Goal: Information Seeking & Learning: Learn about a topic

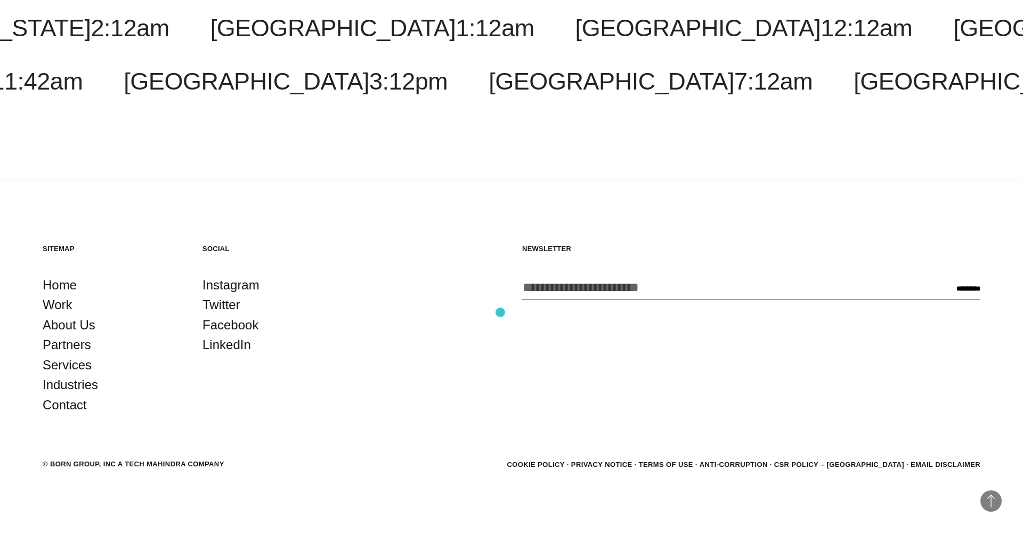
scroll to position [3595, 0]
click at [58, 343] on link "Partners" at bounding box center [67, 345] width 48 height 20
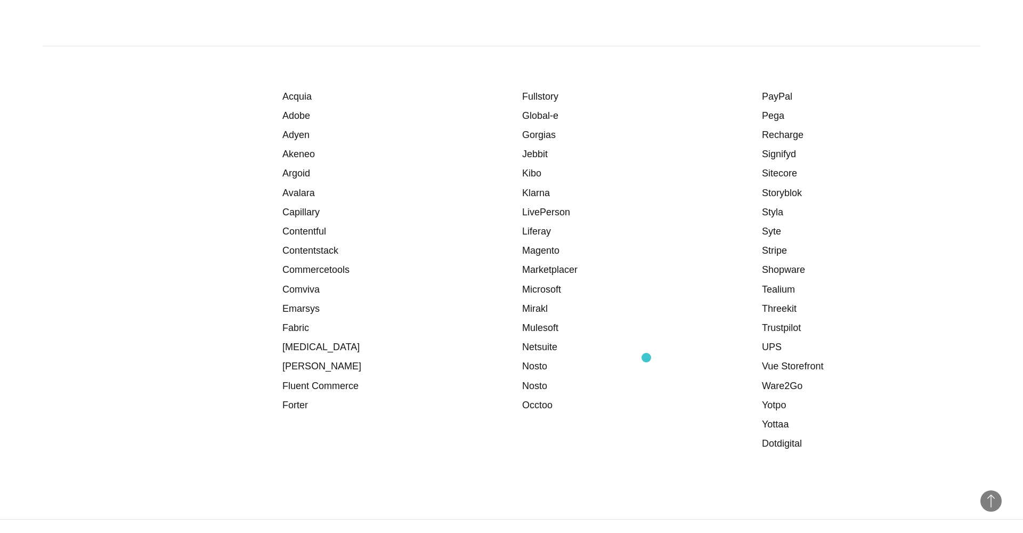
scroll to position [1290, 0]
click at [295, 133] on link "Adyen" at bounding box center [295, 137] width 27 height 11
click at [562, 266] on link "Marketplacer" at bounding box center [549, 271] width 55 height 11
click at [540, 305] on link "Mirakl" at bounding box center [535, 310] width 26 height 11
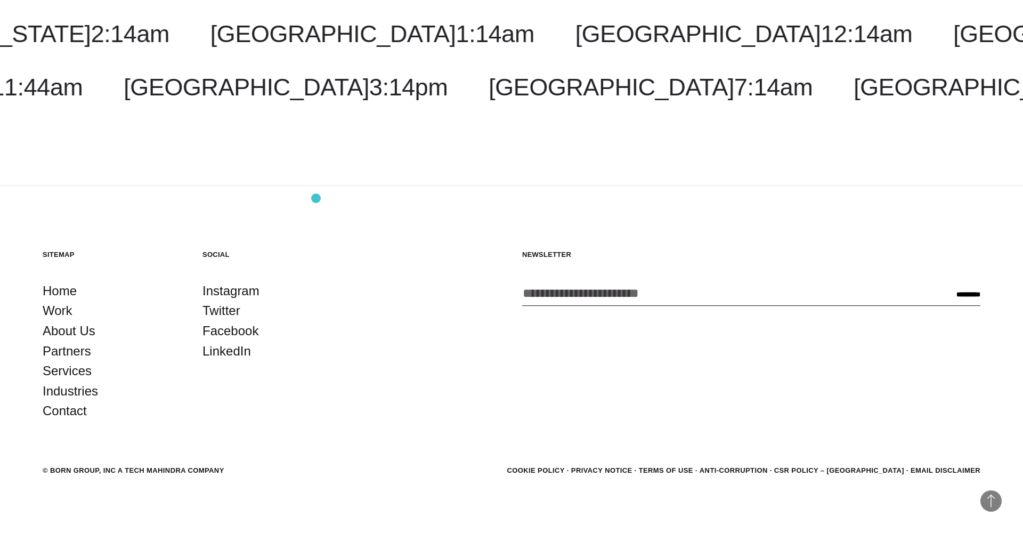
scroll to position [1875, 0]
click at [57, 403] on link "Contact" at bounding box center [65, 411] width 44 height 20
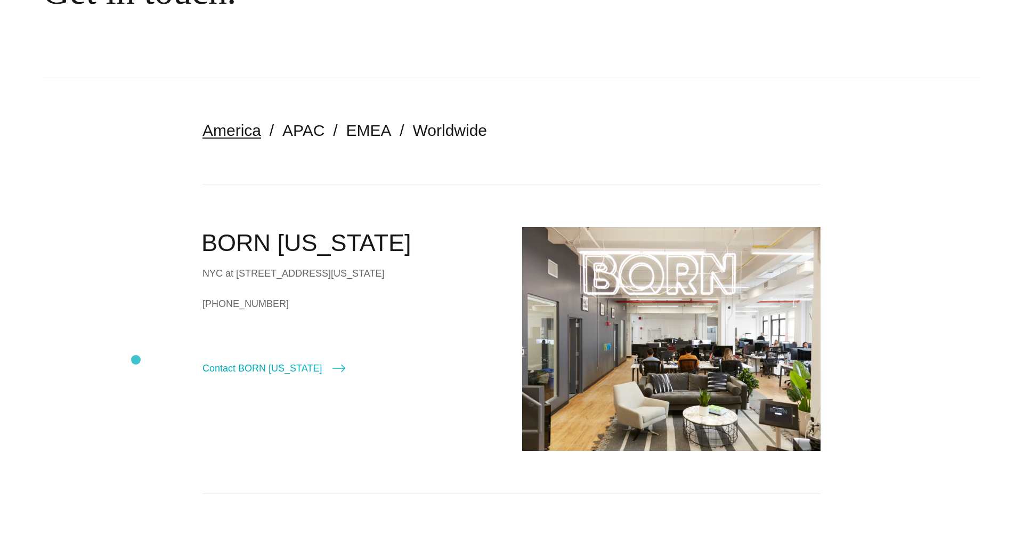
scroll to position [171, 0]
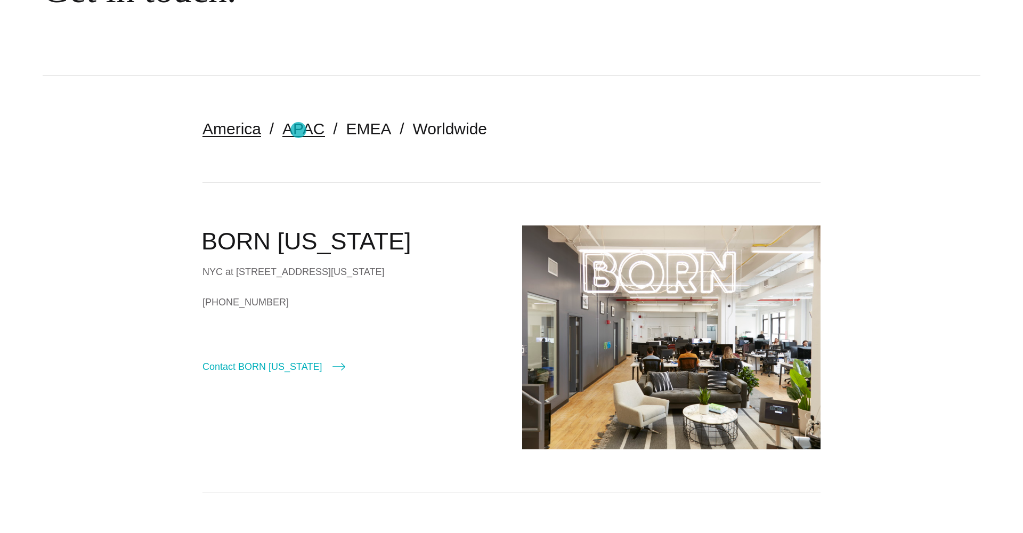
click at [298, 130] on link "APAC" at bounding box center [303, 129] width 42 height 18
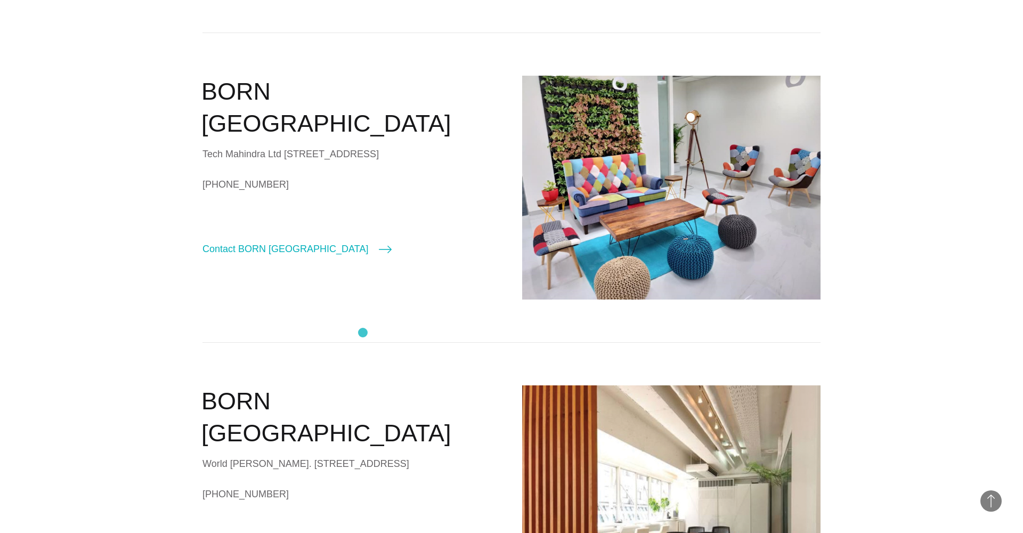
scroll to position [1068, 0]
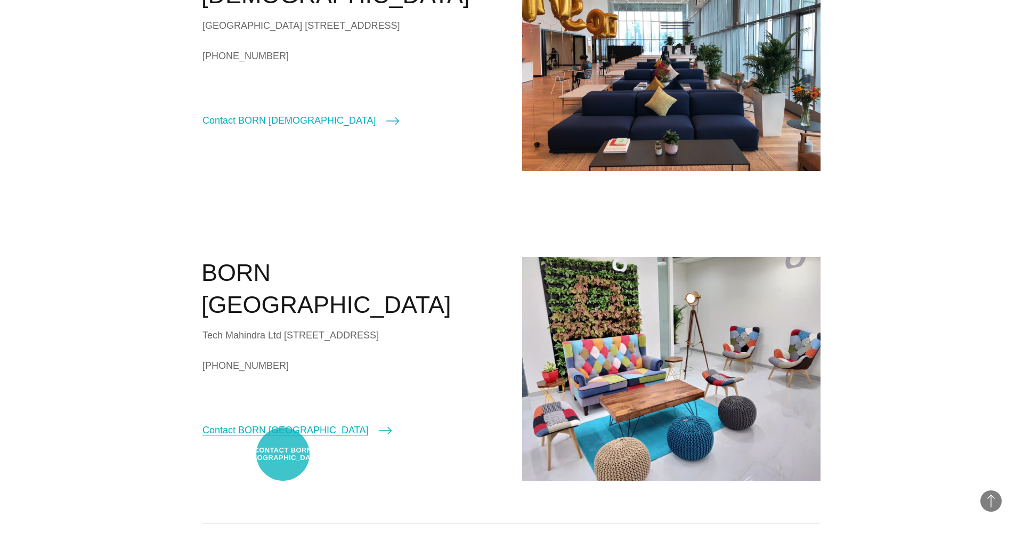
click at [283, 438] on link "Contact BORN Bangalore" at bounding box center [296, 430] width 189 height 15
select select "*********"
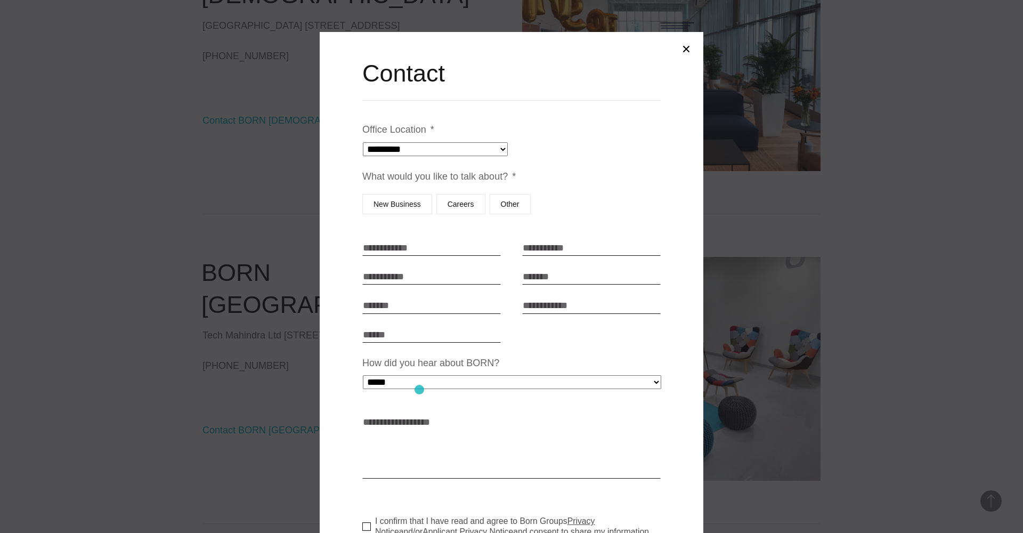
scroll to position [0, 0]
click at [686, 53] on button "Close modal" at bounding box center [687, 49] width 26 height 26
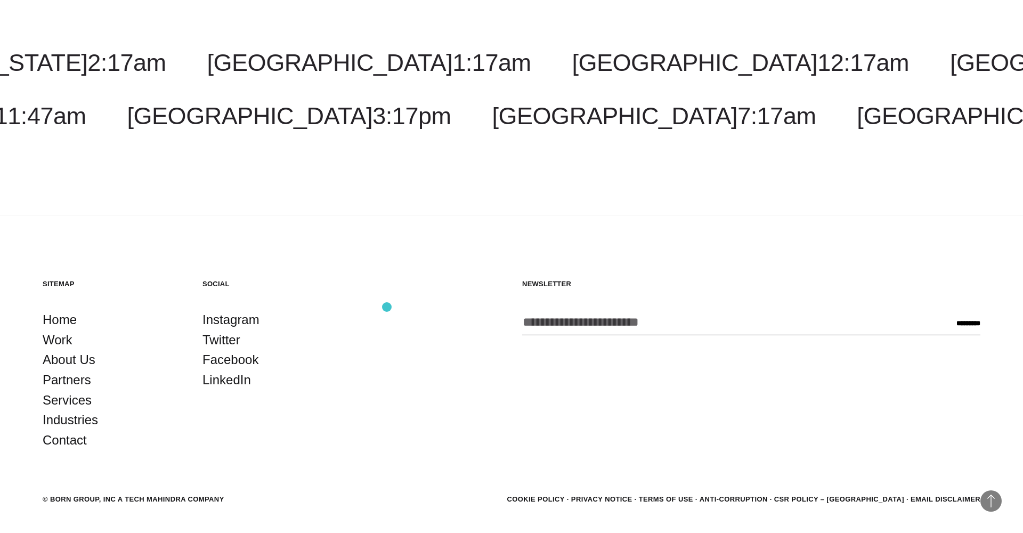
scroll to position [2255, 0]
click at [72, 404] on link "Services" at bounding box center [67, 400] width 49 height 20
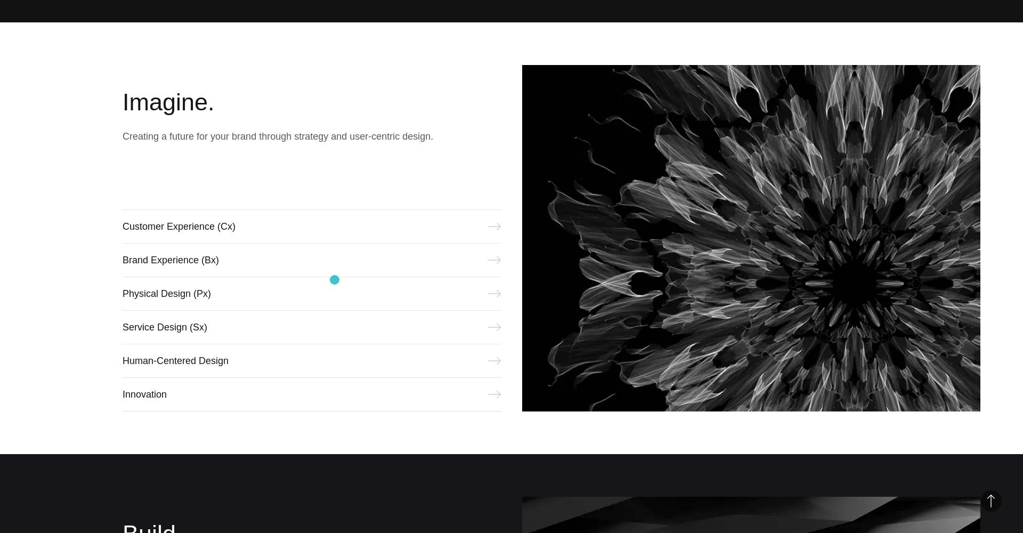
scroll to position [521, 0]
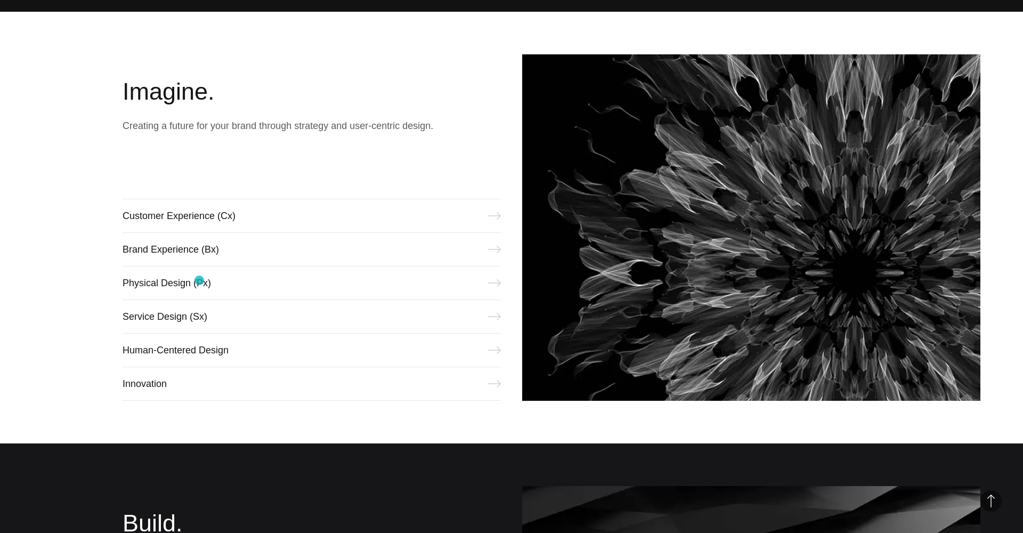
click at [199, 280] on span "economy." at bounding box center [346, 286] width 607 height 44
click at [197, 286] on span "economy." at bounding box center [346, 286] width 607 height 44
click at [495, 285] on span "economy." at bounding box center [346, 286] width 607 height 44
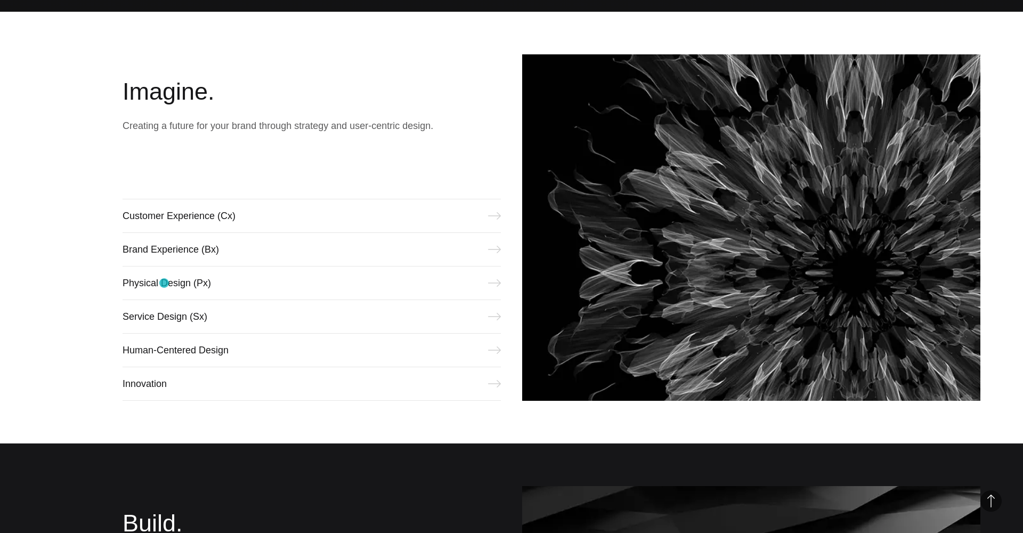
click at [164, 283] on span "economy." at bounding box center [346, 286] width 607 height 44
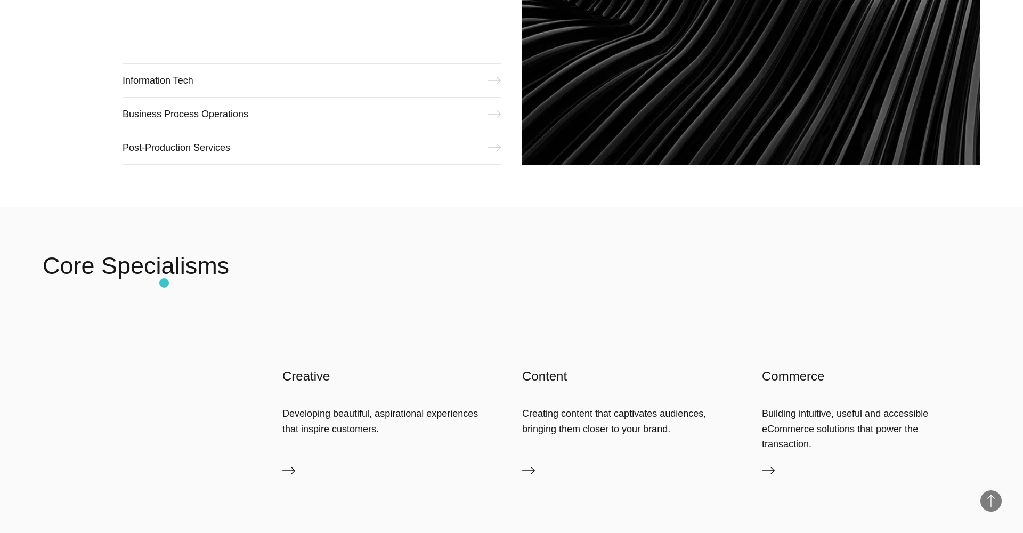
scroll to position [1618, 0]
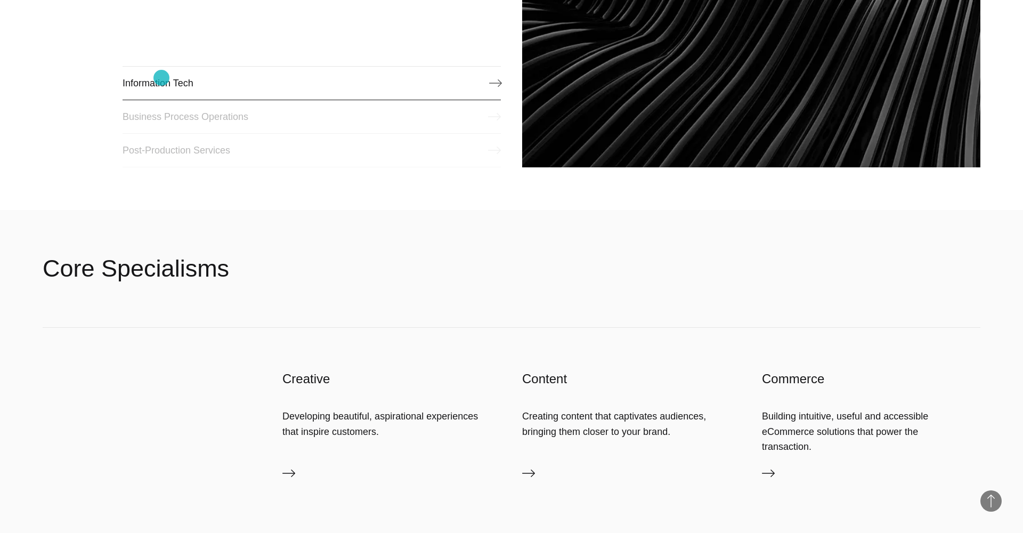
click at [161, 78] on link "Information Tech" at bounding box center [312, 83] width 378 height 34
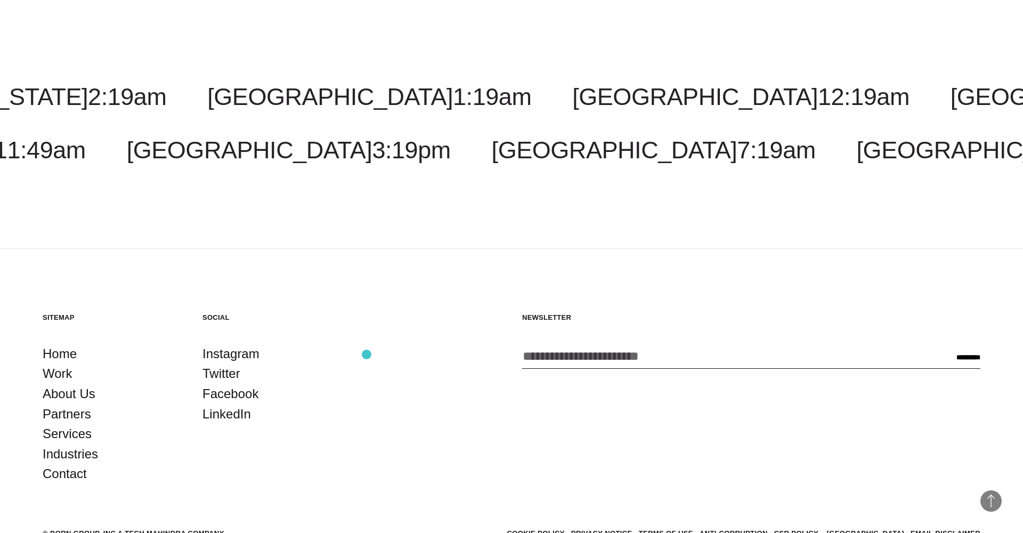
scroll to position [2174, 0]
